Goal: Task Accomplishment & Management: Complete application form

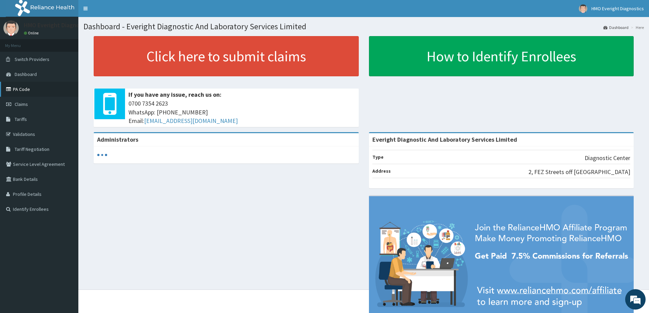
click at [24, 92] on link "PA Code" at bounding box center [39, 89] width 78 height 15
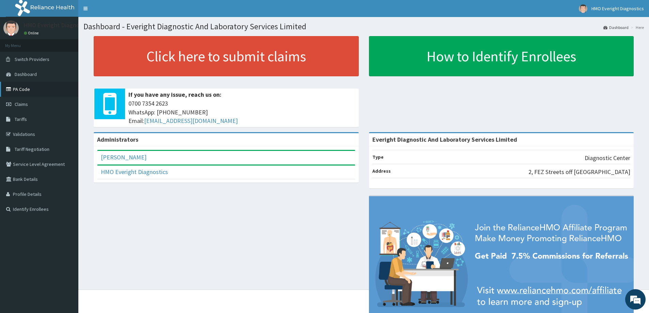
click at [25, 89] on link "PA Code" at bounding box center [39, 89] width 78 height 15
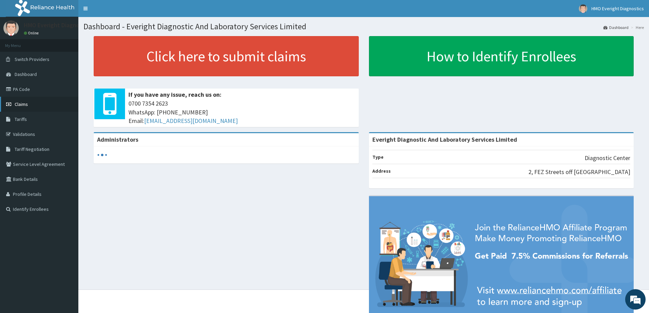
click at [42, 104] on link "Claims" at bounding box center [39, 104] width 78 height 15
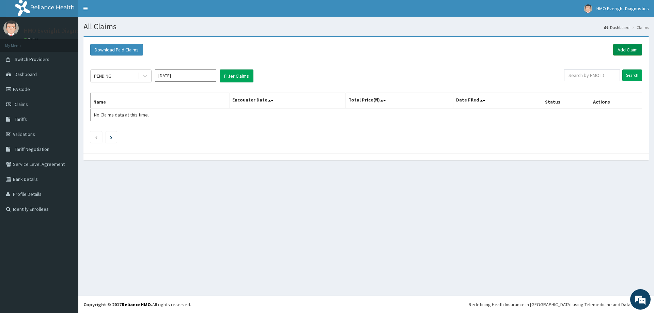
click at [624, 49] on link "Add Claim" at bounding box center [627, 50] width 29 height 12
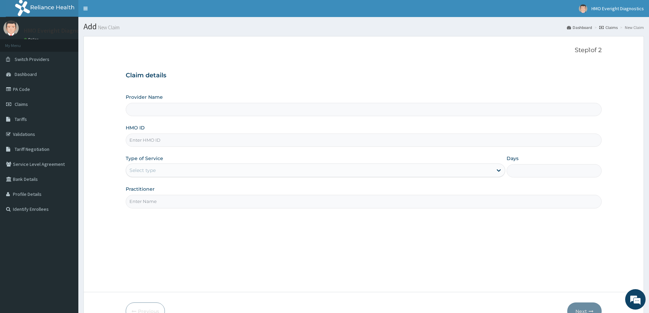
click at [154, 140] on input "HMO ID" at bounding box center [364, 140] width 476 height 13
type input "Everight Diagnostic And Laboratory Services Limited"
paste input "OHT/11438/A"
type input "OHT/11438/A"
click at [170, 172] on div "Select type" at bounding box center [309, 170] width 367 height 11
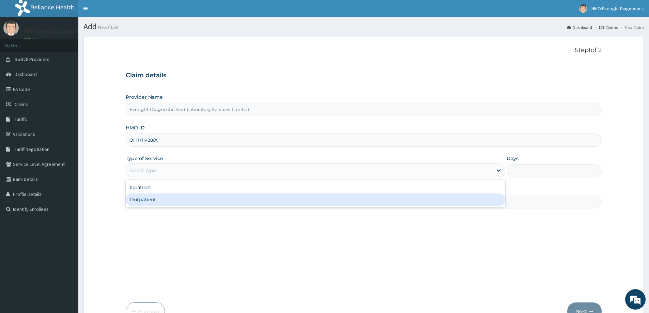
click at [162, 199] on div "Outpatient" at bounding box center [316, 200] width 380 height 12
type input "1"
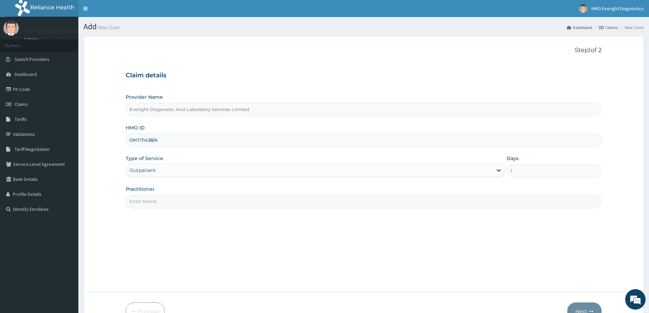
click at [166, 197] on input "Practitioner" at bounding box center [364, 201] width 476 height 13
click at [166, 204] on input "Practitioner" at bounding box center [364, 201] width 476 height 13
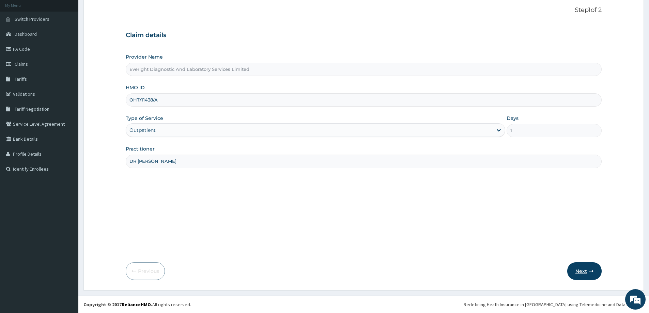
type input "DR SANDRA"
click at [574, 268] on button "Next" at bounding box center [584, 271] width 34 height 18
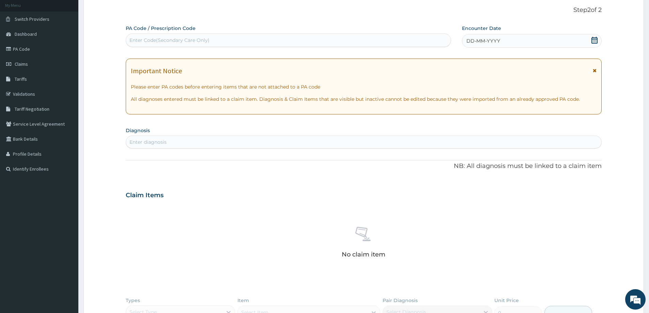
click at [256, 47] on div "Enter Code(Secondary Care Only)" at bounding box center [288, 40] width 325 height 14
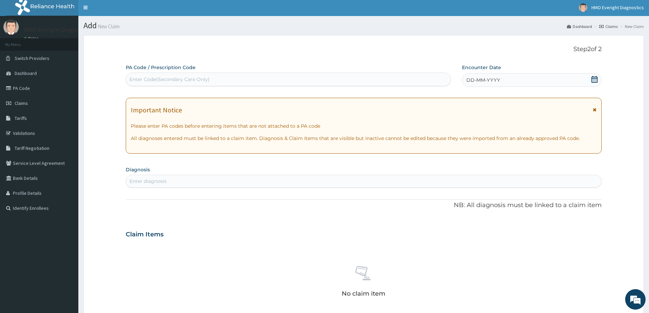
scroll to position [0, 0]
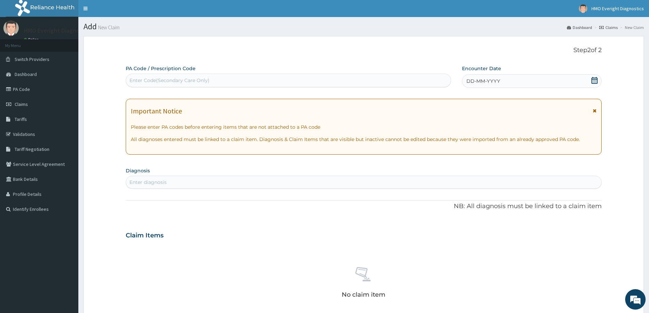
click at [594, 82] on icon at bounding box center [594, 80] width 7 height 7
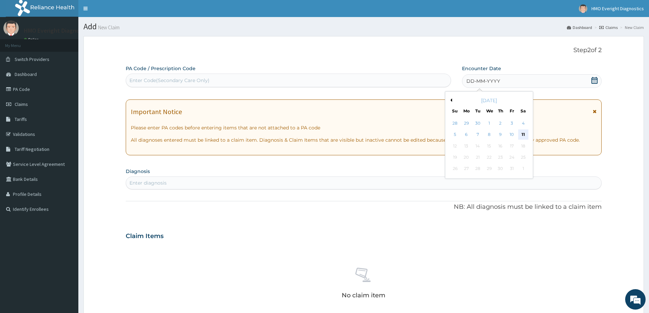
click at [522, 134] on div "11" at bounding box center [523, 135] width 10 height 10
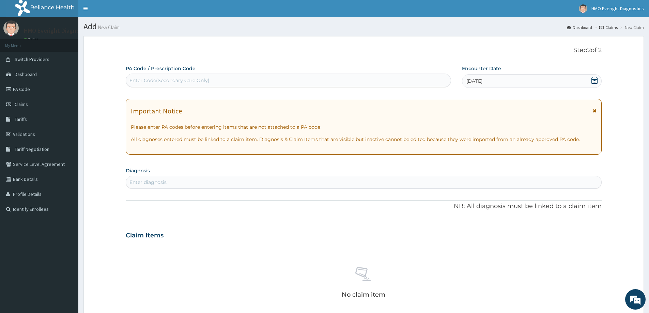
click at [153, 181] on div "Enter diagnosis" at bounding box center [148, 182] width 37 height 7
type input "NASAL"
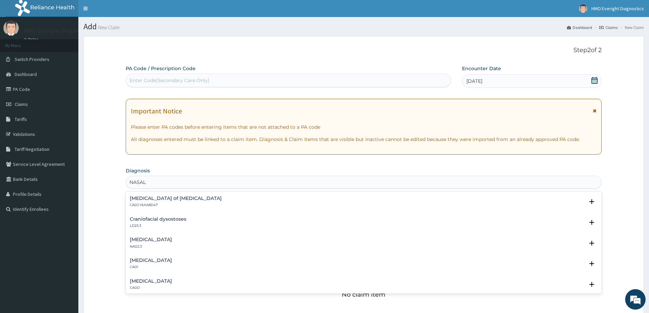
scroll to position [321, 0]
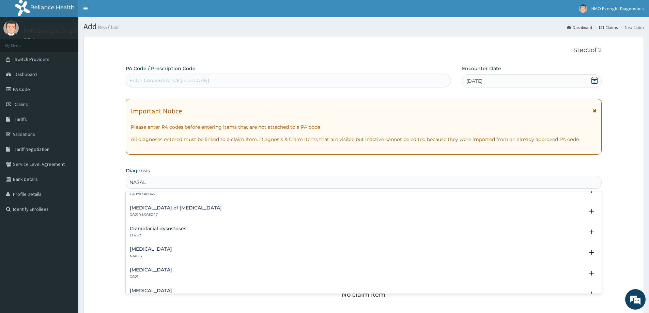
click at [145, 271] on h4 "[MEDICAL_DATA]" at bounding box center [151, 270] width 42 height 5
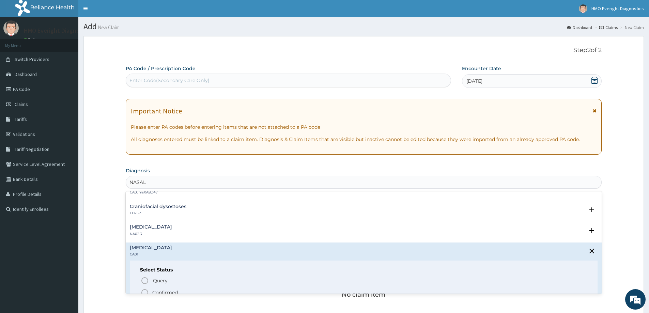
scroll to position [355, 0]
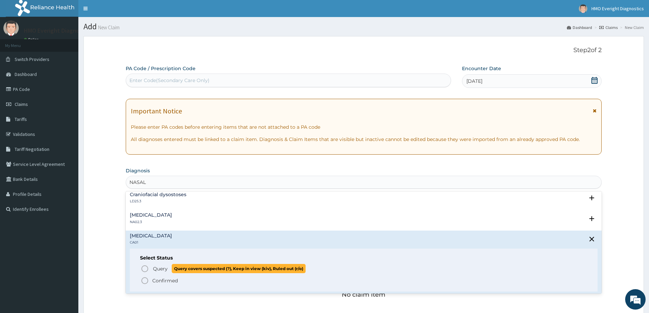
click at [146, 267] on icon "status option query" at bounding box center [145, 269] width 8 height 8
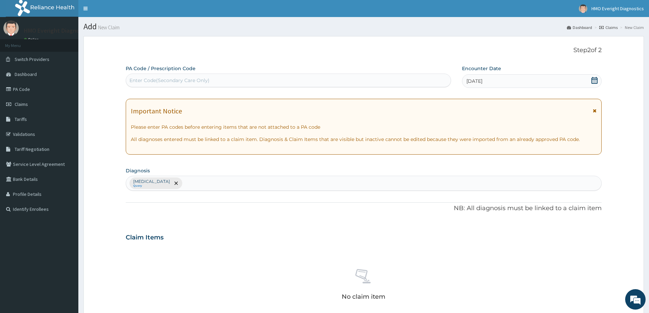
click at [216, 185] on div "Acute sinusitis Query" at bounding box center [363, 183] width 475 height 14
type input "N"
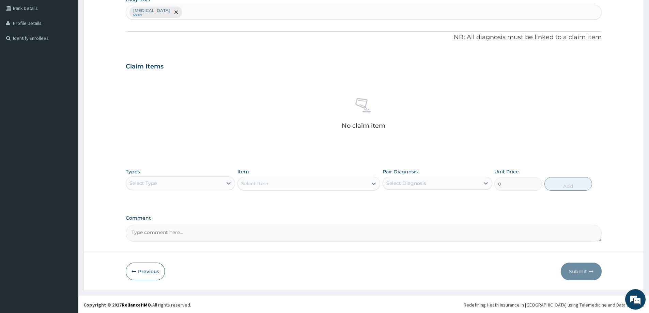
scroll to position [171, 0]
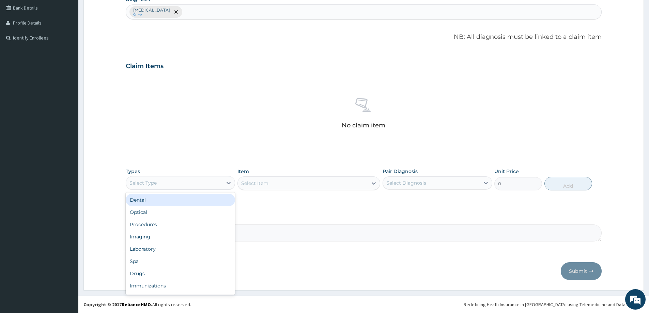
click at [196, 184] on div "Select Type" at bounding box center [174, 183] width 96 height 11
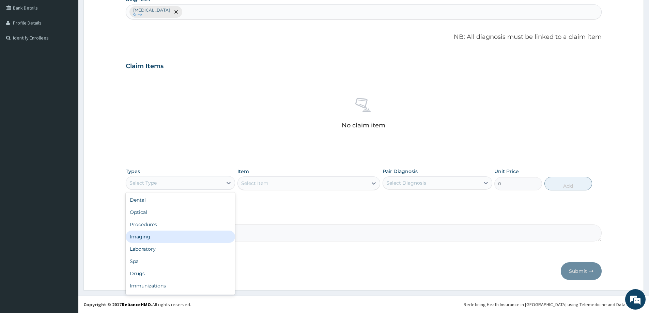
click at [180, 238] on div "Imaging" at bounding box center [180, 237] width 109 height 12
click at [353, 180] on div "Select Item" at bounding box center [303, 183] width 130 height 11
type input "PN"
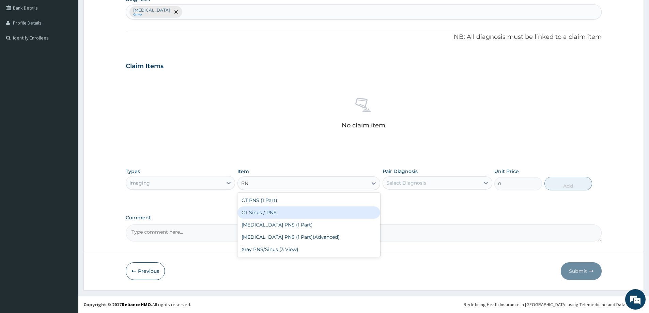
click at [254, 211] on div "CT Sinus / PNS" at bounding box center [309, 213] width 143 height 12
type input "46400"
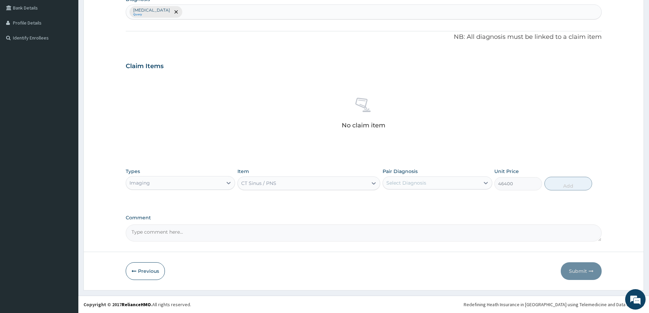
click at [404, 183] on div "Select Diagnosis" at bounding box center [406, 183] width 40 height 7
click at [390, 198] on input "checkbox" at bounding box center [389, 200] width 4 height 4
checkbox input "true"
click at [573, 185] on button "Add" at bounding box center [569, 184] width 48 height 14
type input "0"
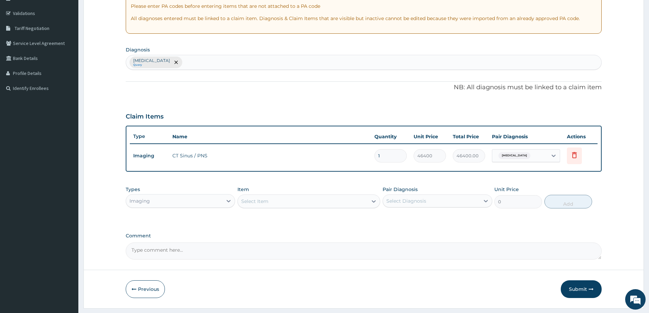
scroll to position [139, 0]
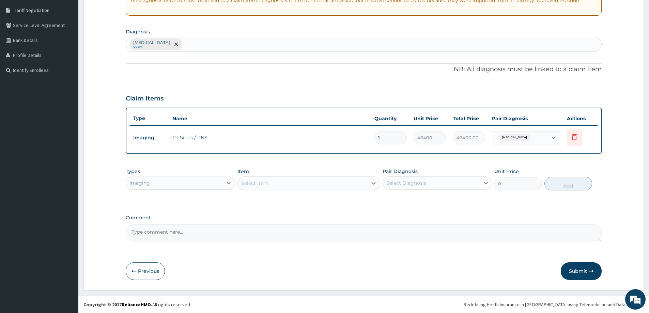
click at [174, 234] on textarea "Comment" at bounding box center [364, 233] width 476 height 17
paste textarea "PA/98C691"
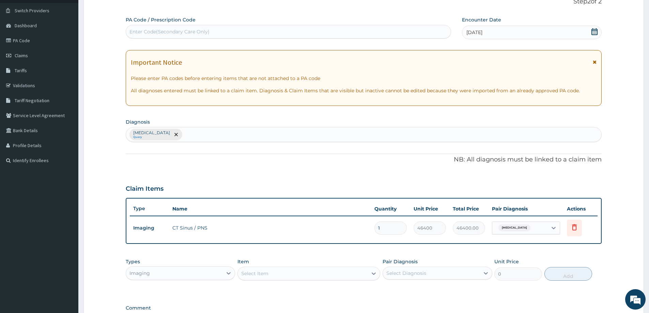
scroll to position [37, 0]
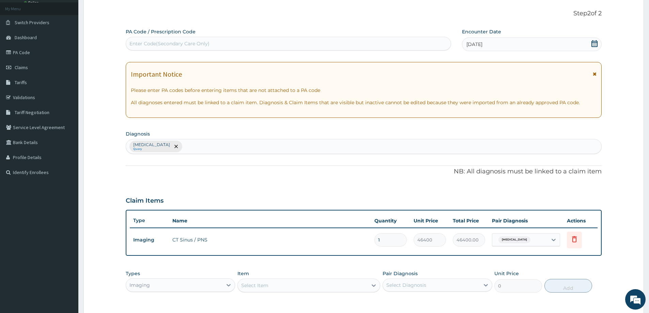
type textarea "PA/98C691"
click at [176, 43] on div "Enter Code(Secondary Care Only)" at bounding box center [170, 43] width 80 height 7
type input "PA/98C691"
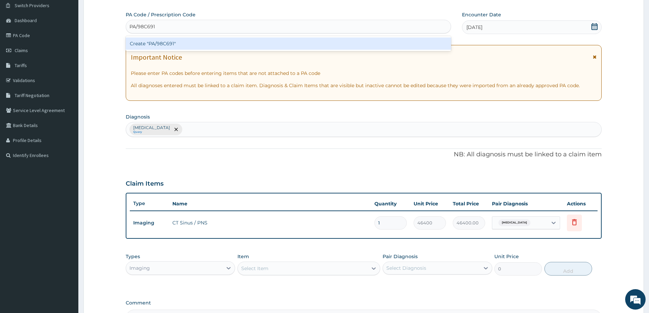
scroll to position [3, 0]
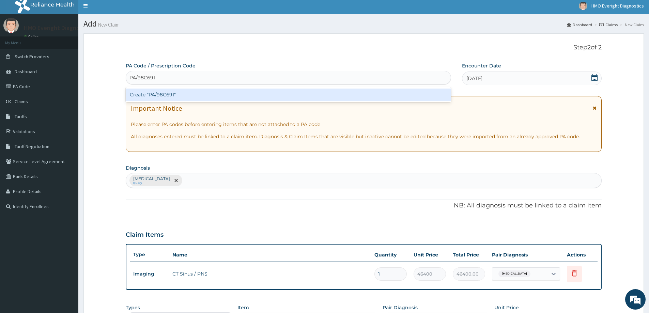
click at [159, 95] on div "Create "PA/98C691"" at bounding box center [288, 95] width 325 height 12
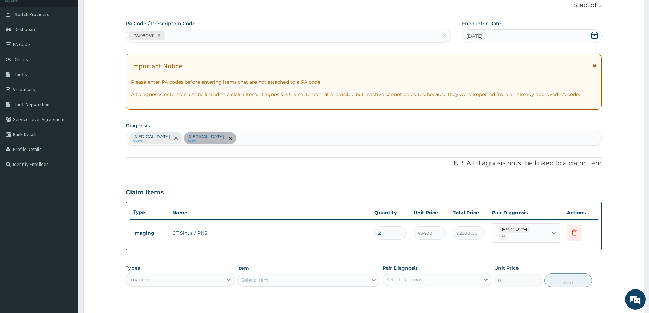
scroll to position [105, 0]
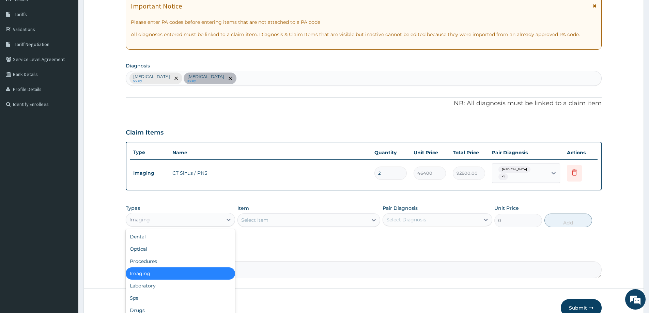
click at [192, 218] on div "Imaging" at bounding box center [174, 219] width 96 height 11
click at [165, 271] on div "Imaging" at bounding box center [180, 274] width 109 height 12
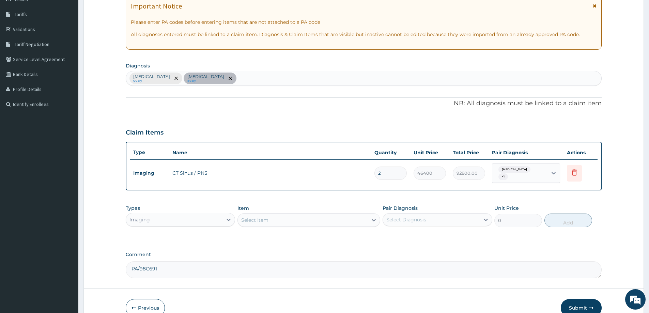
click at [288, 216] on div "Select Item" at bounding box center [303, 220] width 130 height 11
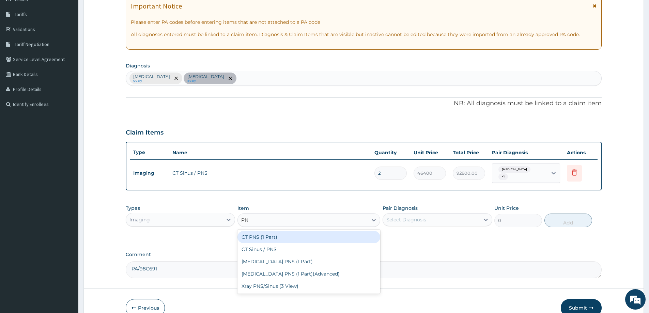
type input "PNS"
click at [290, 235] on div "CT PNS (1 Part)" at bounding box center [309, 237] width 143 height 12
type input "46400"
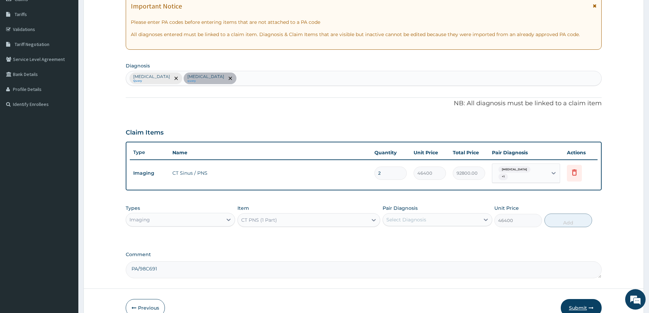
click at [580, 302] on button "Submit" at bounding box center [581, 308] width 41 height 18
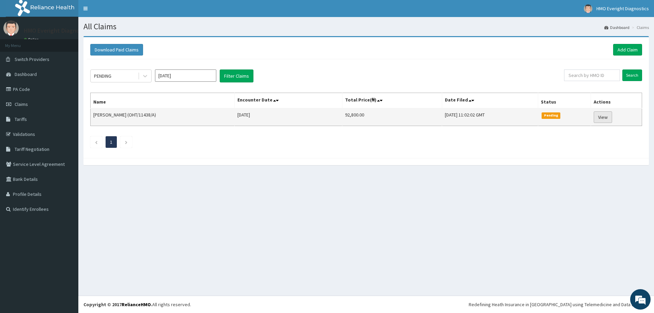
click at [606, 117] on link "View" at bounding box center [603, 117] width 18 height 12
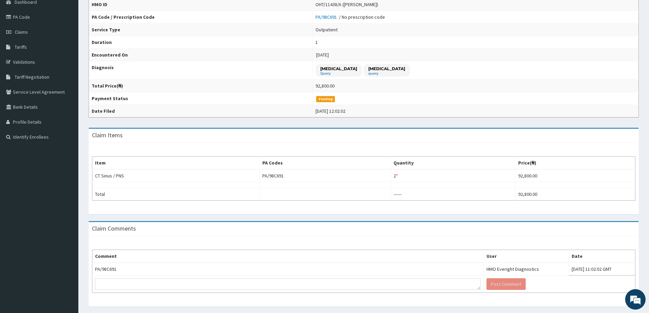
scroll to position [90, 0]
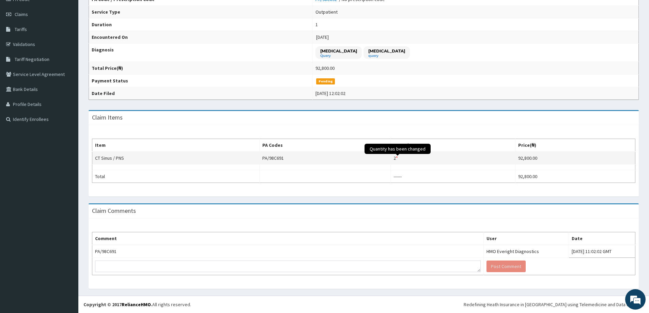
click at [401, 154] on span "Quantity has been changed" at bounding box center [398, 149] width 66 height 10
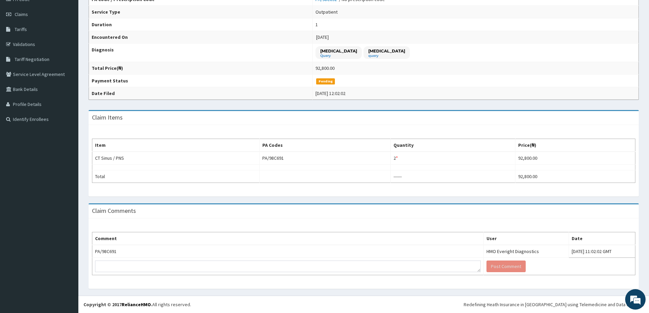
scroll to position [0, 0]
click at [414, 147] on th "Quantity" at bounding box center [453, 145] width 125 height 13
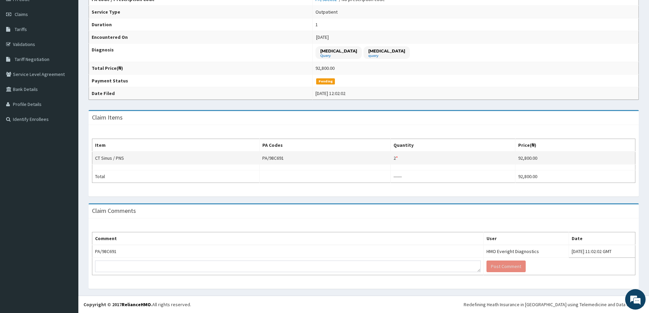
click at [408, 156] on td "2 * Quantity has been changed" at bounding box center [453, 158] width 125 height 13
click at [398, 158] on div "*" at bounding box center [397, 158] width 2 height 7
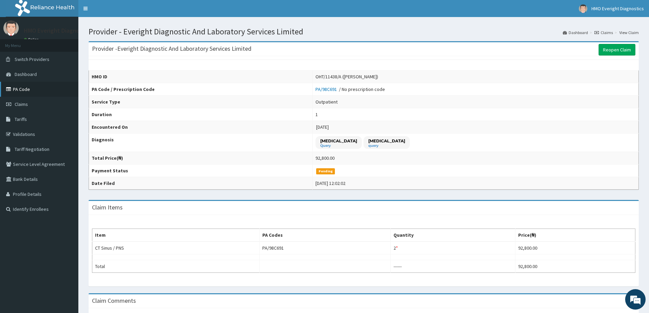
click at [36, 92] on link "PA Code" at bounding box center [39, 89] width 78 height 15
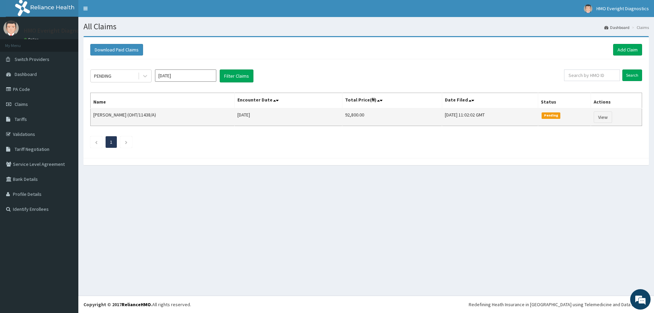
click at [551, 117] on span "Pending" at bounding box center [551, 115] width 19 height 6
click at [604, 116] on link "View" at bounding box center [603, 117] width 18 height 12
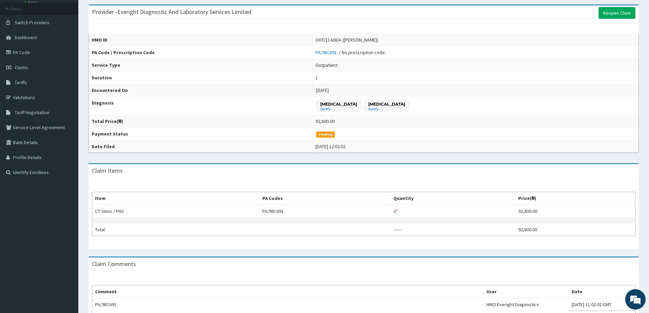
scroll to position [90, 0]
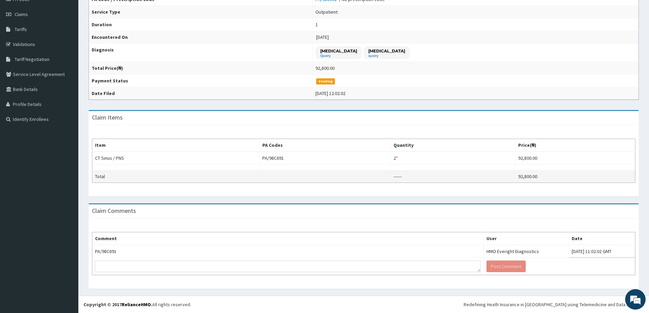
click at [405, 179] on td "------" at bounding box center [453, 176] width 125 height 13
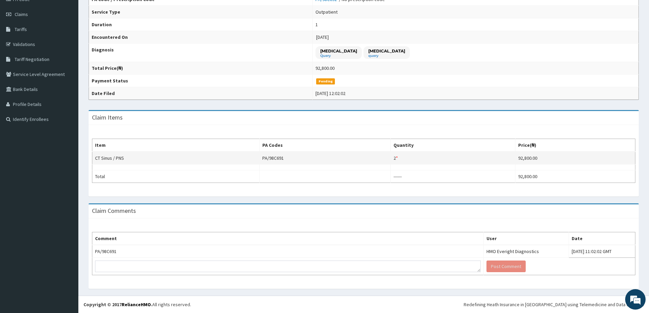
click at [126, 162] on td "CT Sinus / PNS" at bounding box center [175, 158] width 167 height 13
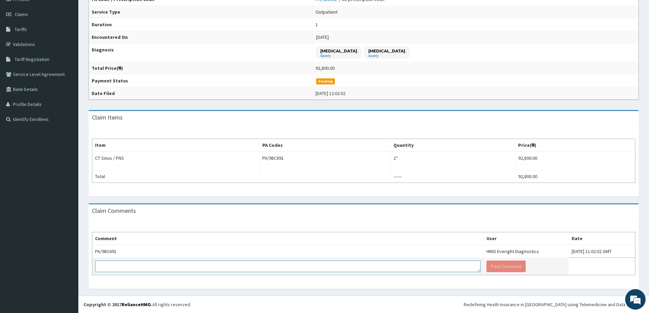
click at [314, 265] on textarea at bounding box center [288, 267] width 386 height 12
type textarea "PLEASE NOTE THAT THE PROCEDURE IS ONE NOT TWO, THERE WAS SYSTEM ERROR THAT DOUB…"
click at [487, 271] on button "Post Comment" at bounding box center [506, 267] width 39 height 12
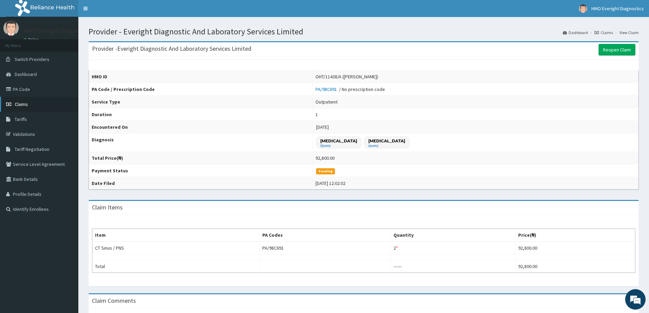
click at [44, 103] on link "Claims" at bounding box center [39, 104] width 78 height 15
